Goal: Find specific page/section: Find specific page/section

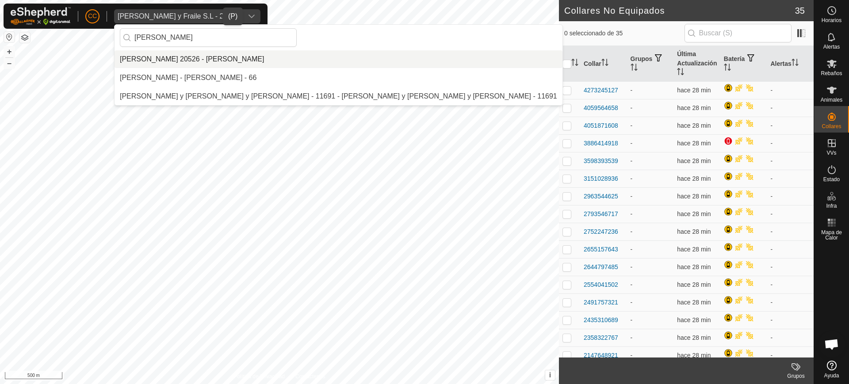
type input "aitor"
click at [170, 61] on li "[PERSON_NAME] 20526 - [PERSON_NAME]" at bounding box center [339, 59] width 448 height 18
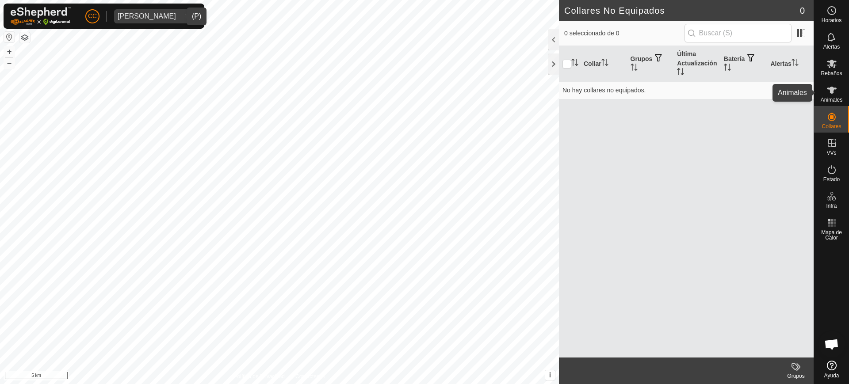
click at [826, 93] on es-animals-svg-icon at bounding box center [832, 90] width 16 height 14
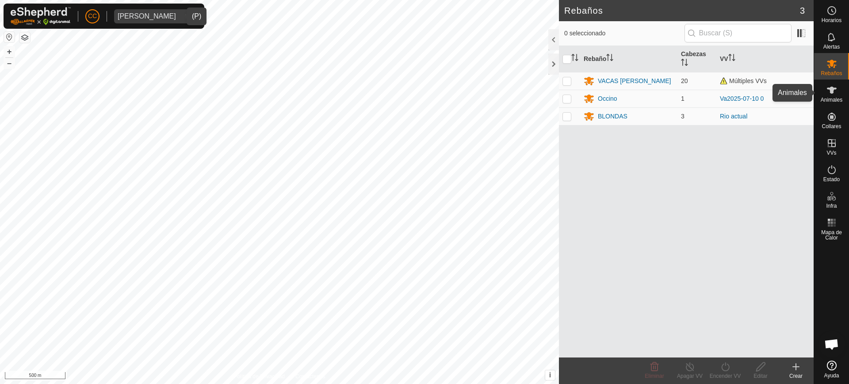
click at [830, 92] on icon at bounding box center [832, 90] width 10 height 7
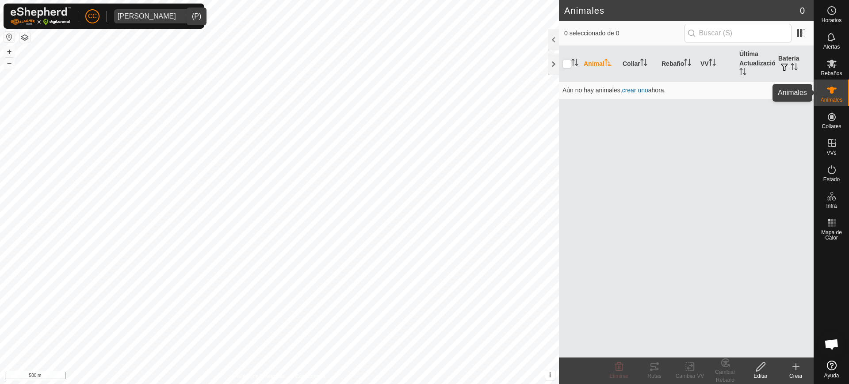
click at [828, 98] on span "Animales" at bounding box center [832, 99] width 22 height 5
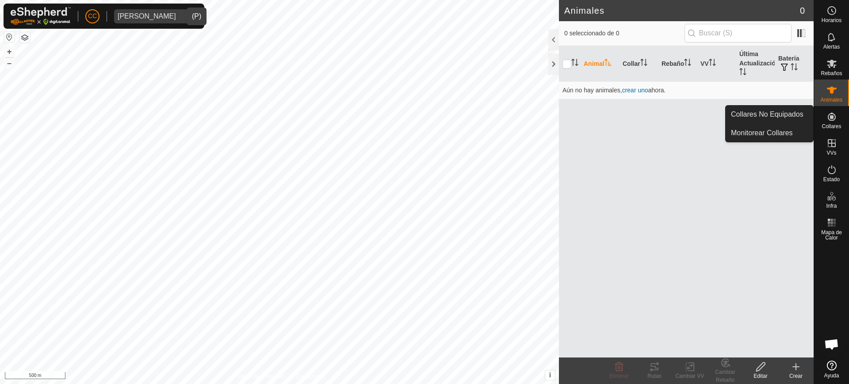
click at [830, 115] on icon at bounding box center [832, 116] width 11 height 11
click at [786, 111] on link "Collares No Equipados" at bounding box center [770, 115] width 88 height 18
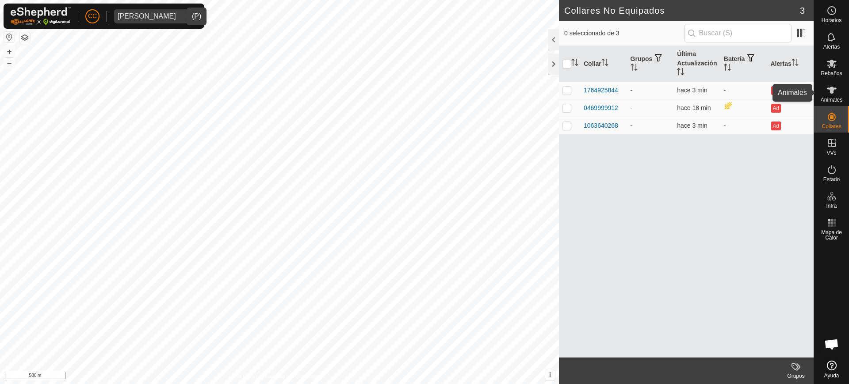
click at [839, 102] on span "Animales" at bounding box center [832, 99] width 22 height 5
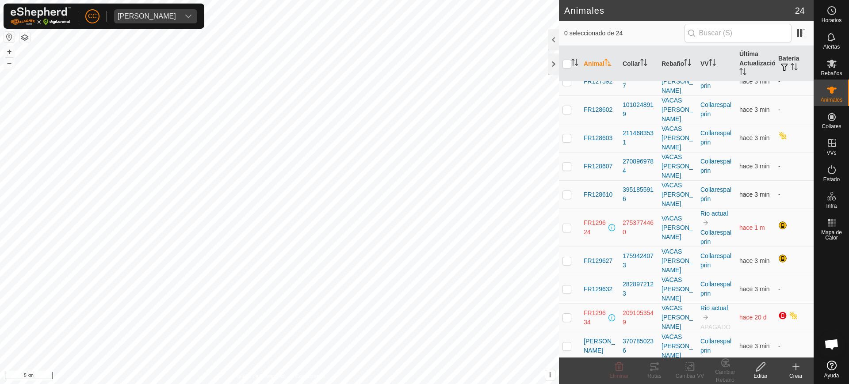
scroll to position [396, 0]
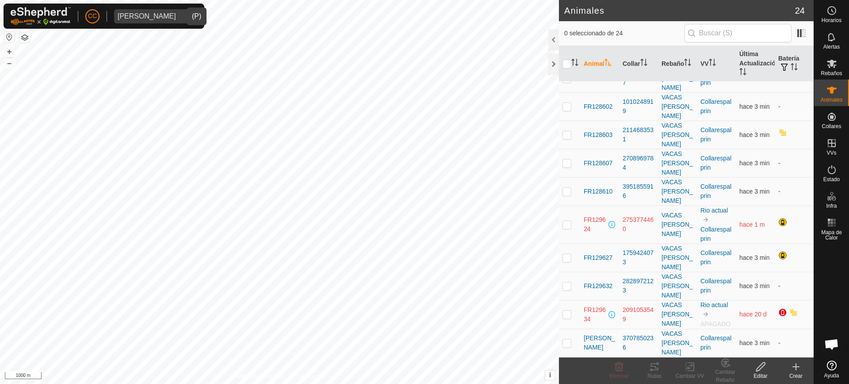
click at [142, 15] on div "[PERSON_NAME]" at bounding box center [147, 16] width 58 height 7
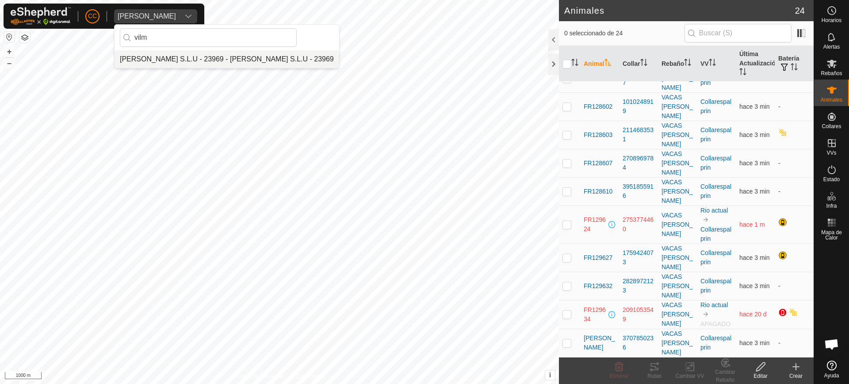
type input "vilm"
click at [156, 55] on li "[PERSON_NAME] S.L.U - 23969 - [PERSON_NAME] S.L.U - 23969" at bounding box center [227, 59] width 225 height 18
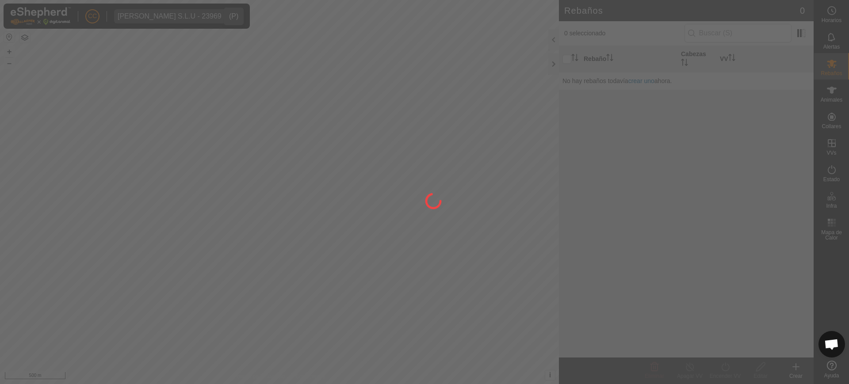
click at [841, 95] on div at bounding box center [424, 192] width 849 height 384
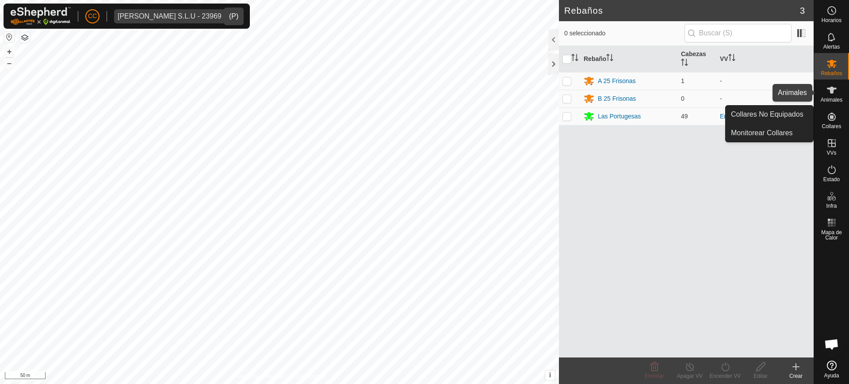
click at [842, 97] on span "Animales" at bounding box center [832, 99] width 22 height 5
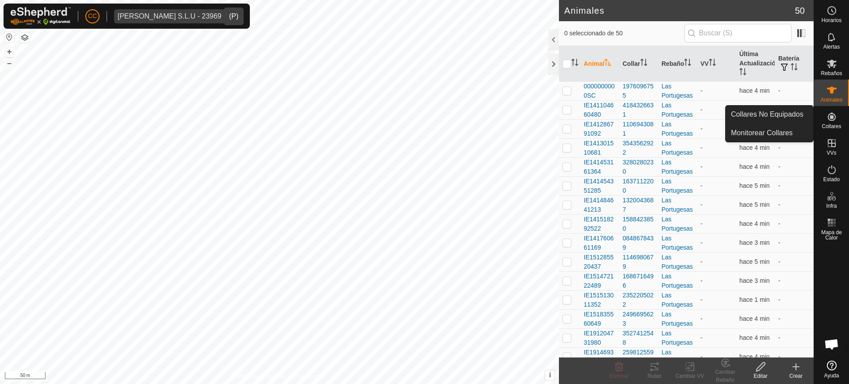
click at [834, 124] on span "Collares" at bounding box center [831, 126] width 19 height 5
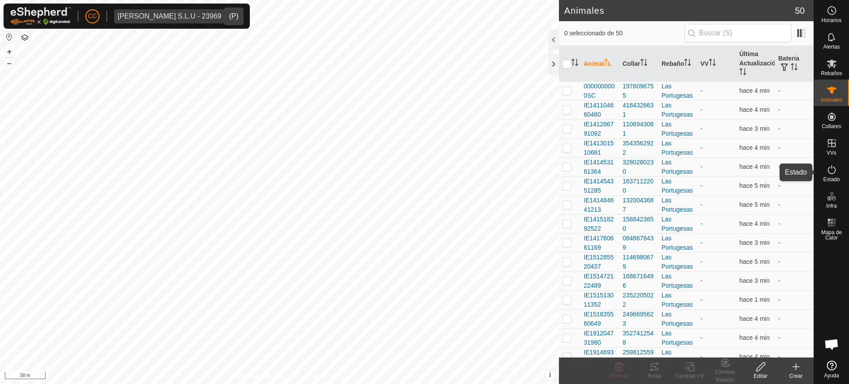
click at [836, 176] on es-activation-svg-icon at bounding box center [832, 170] width 16 height 14
